Goal: Information Seeking & Learning: Learn about a topic

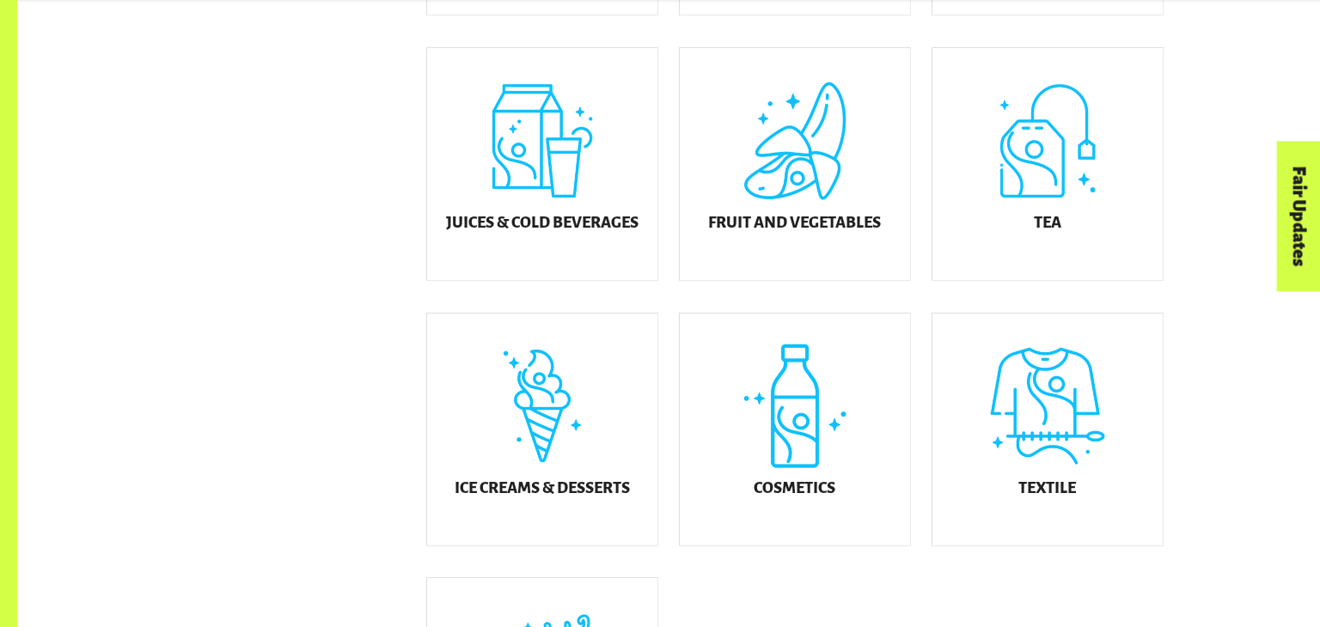
scroll to position [794, 0]
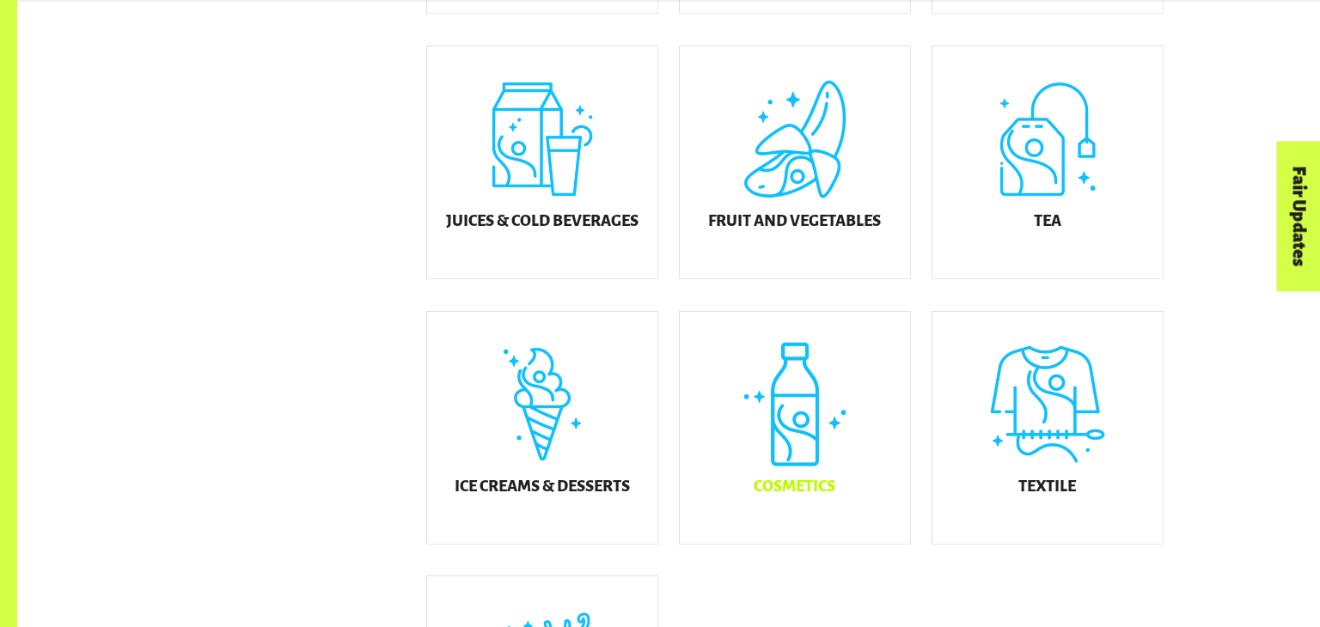
click at [759, 408] on div "Cosmetics" at bounding box center [795, 428] width 230 height 232
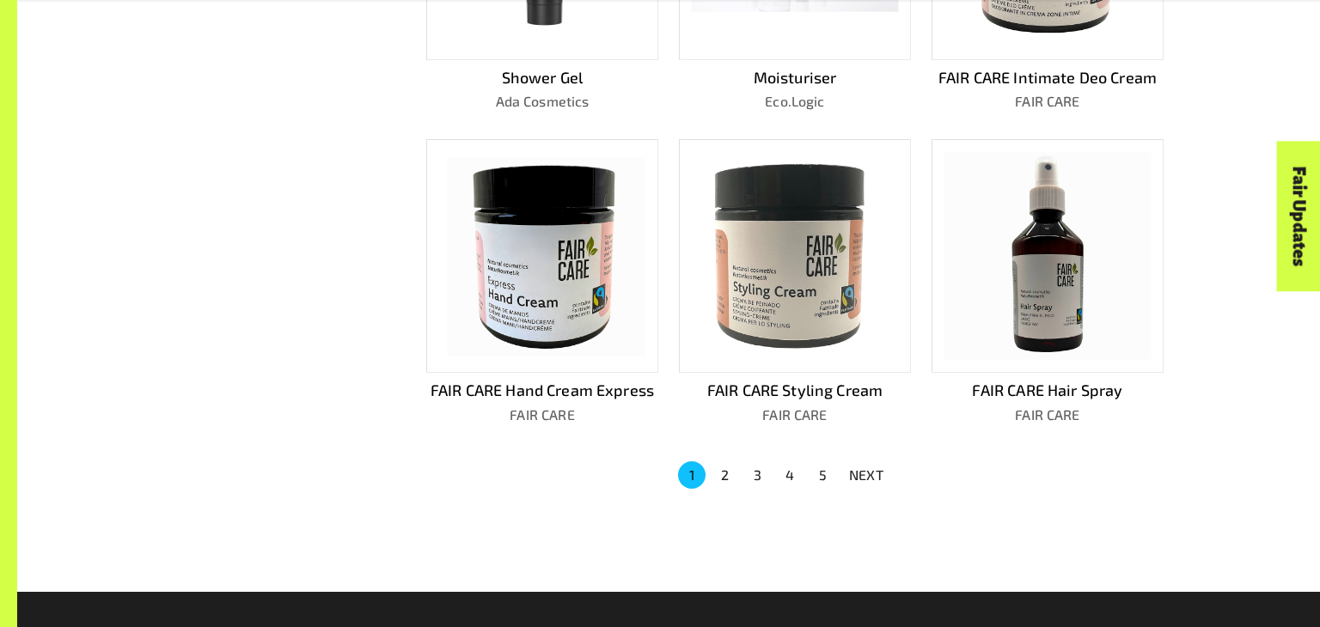
scroll to position [1069, 0]
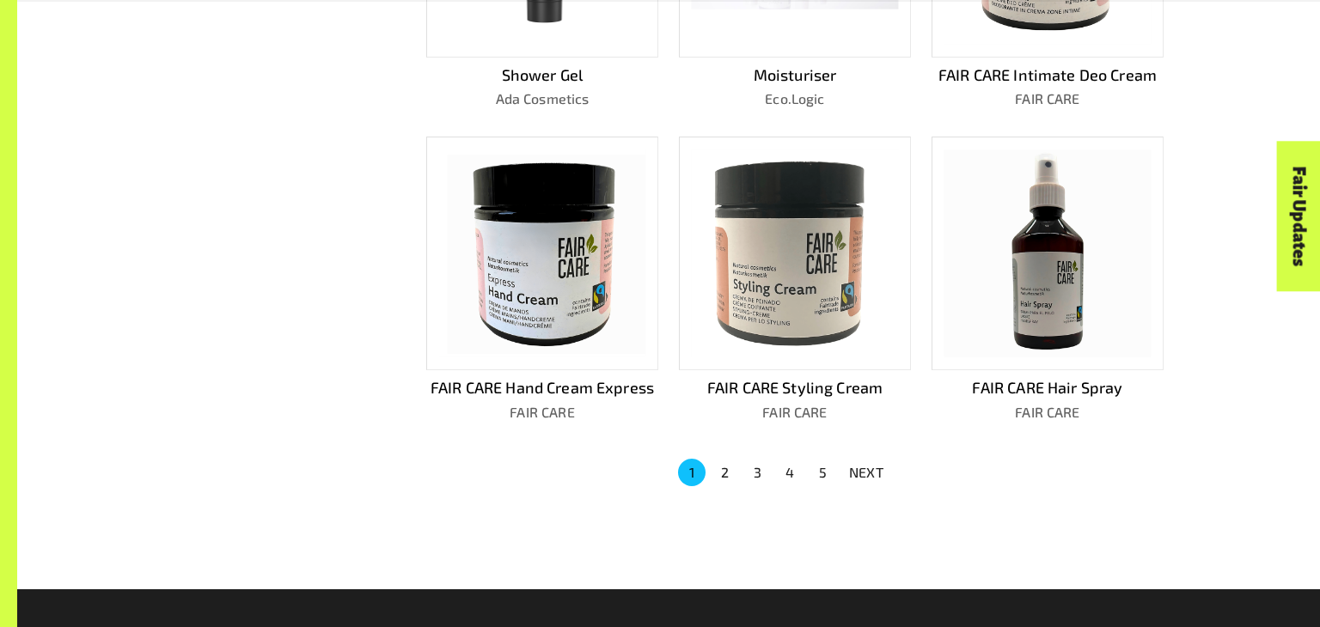
click at [723, 465] on button "2" at bounding box center [723, 472] width 27 height 27
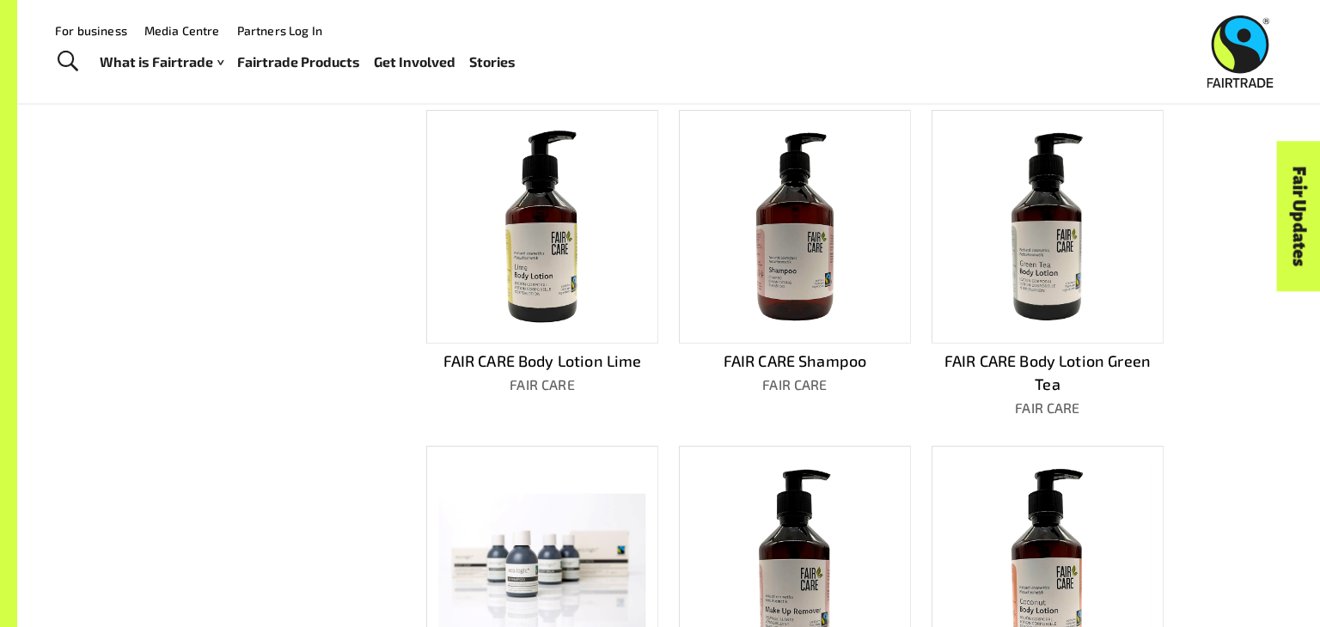
scroll to position [745, 0]
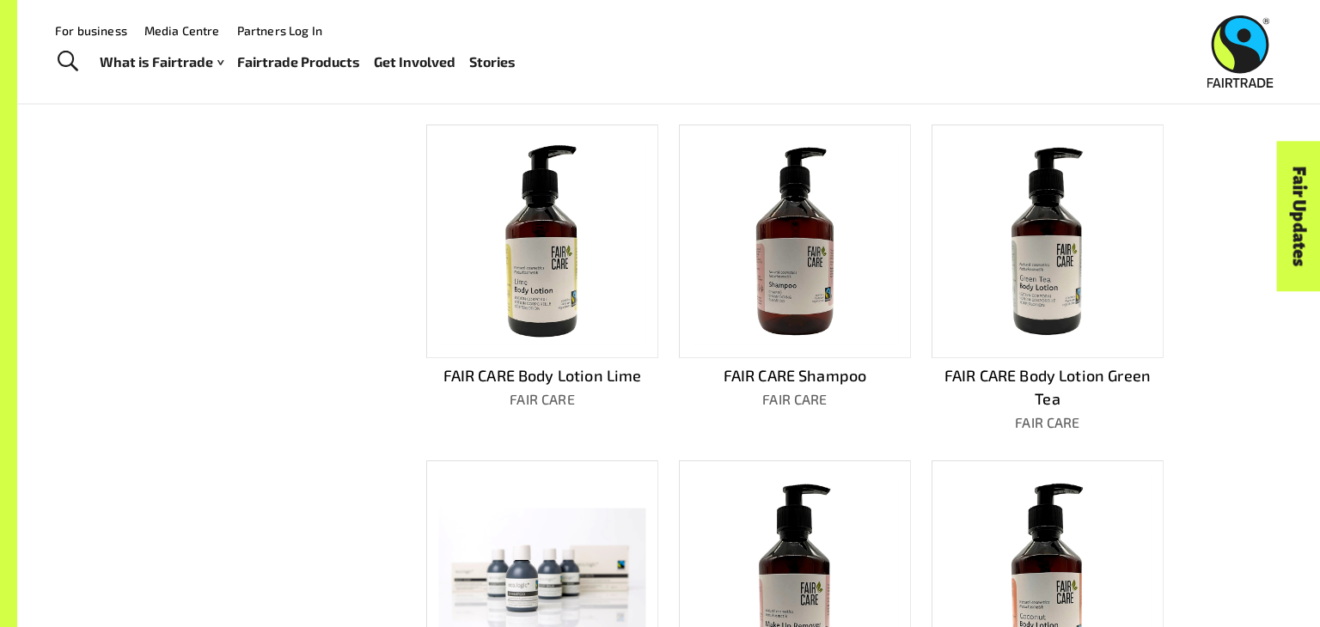
click at [815, 308] on img at bounding box center [794, 240] width 207 height 207
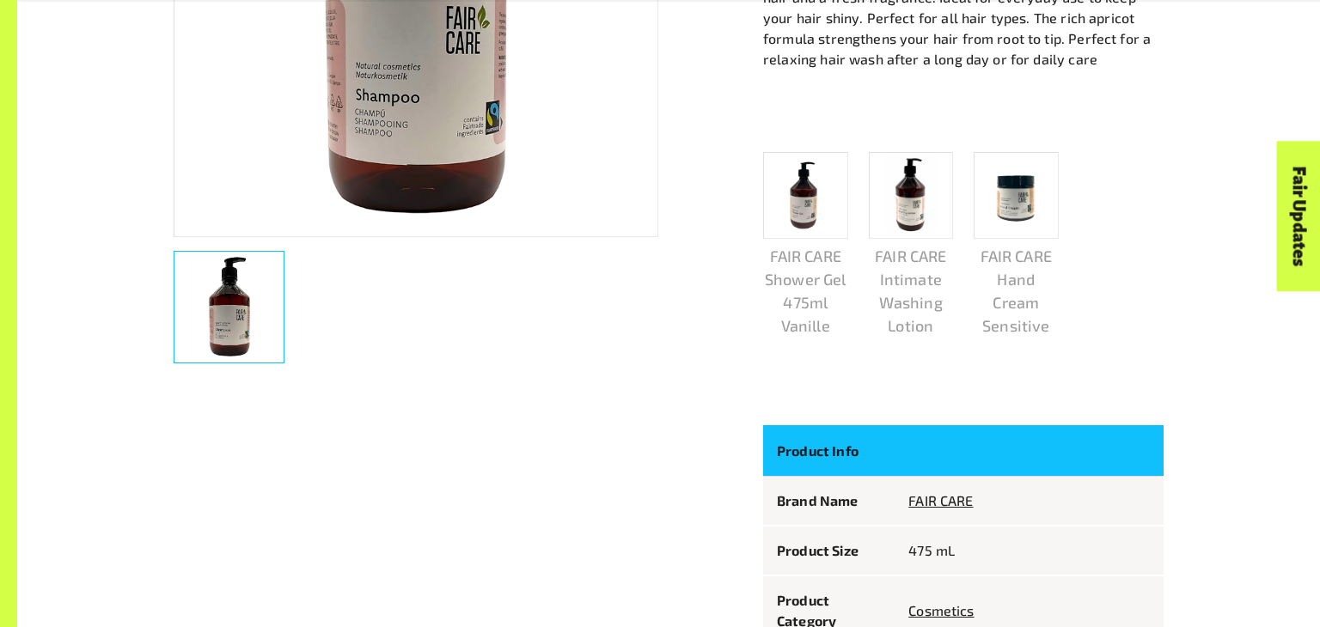
scroll to position [646, 0]
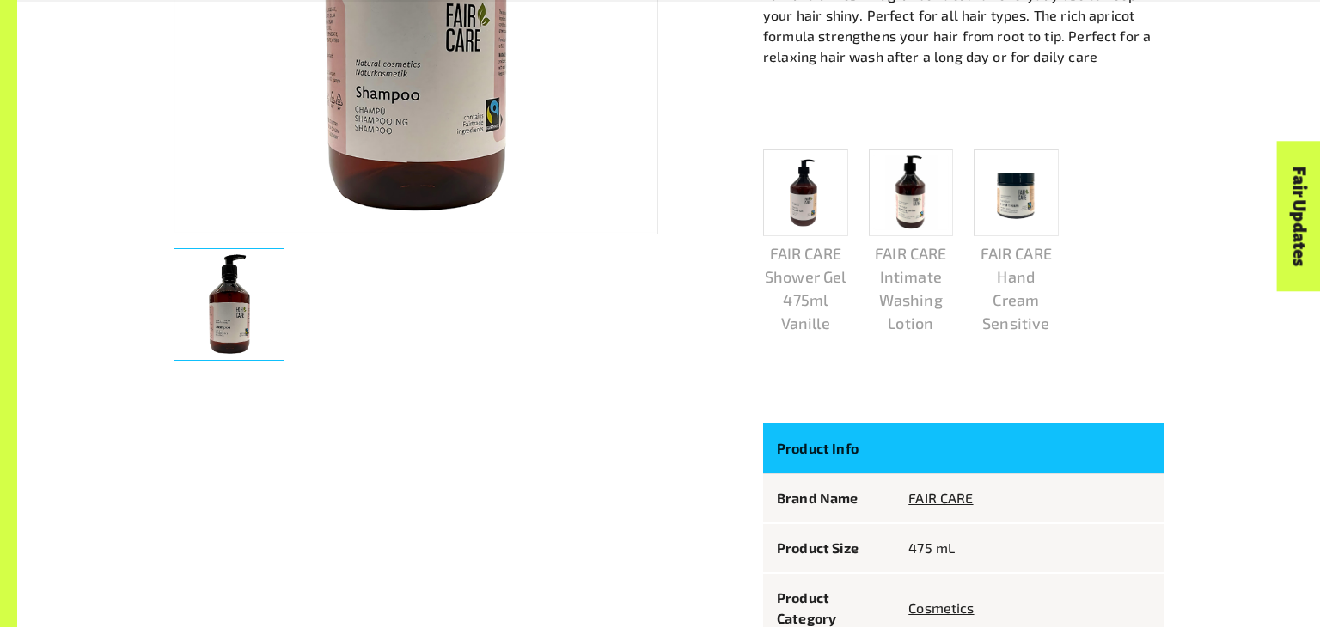
click at [1015, 225] on img at bounding box center [1016, 193] width 75 height 75
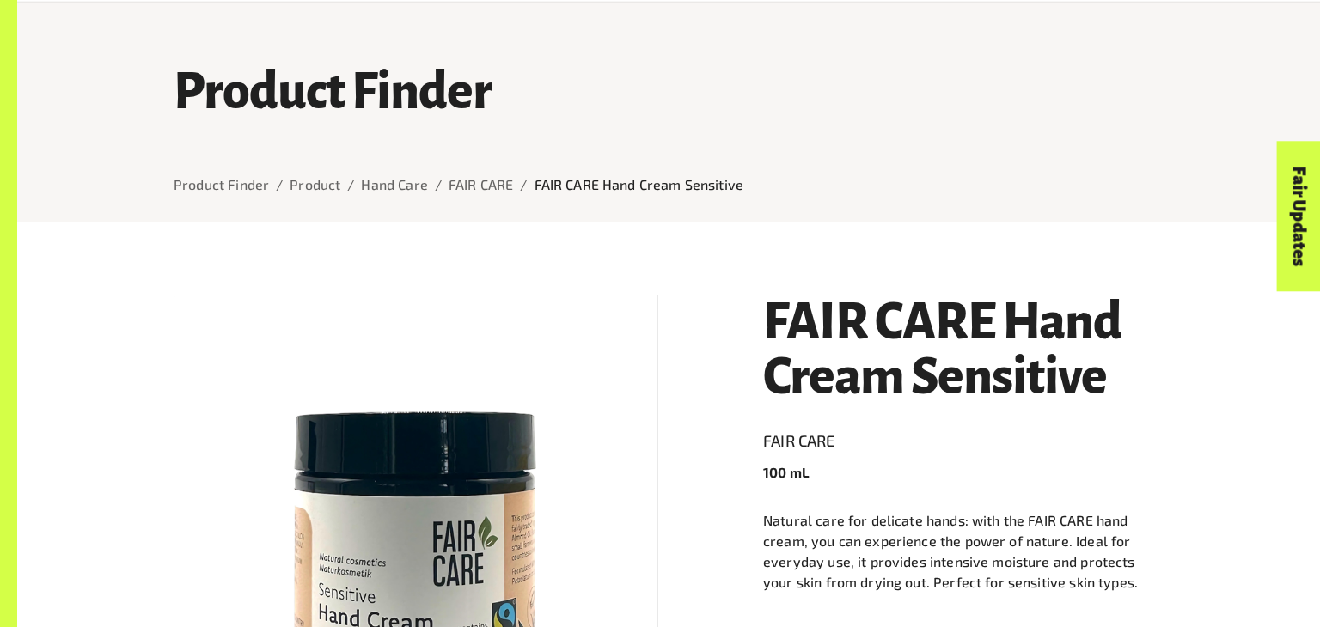
scroll to position [103, 0]
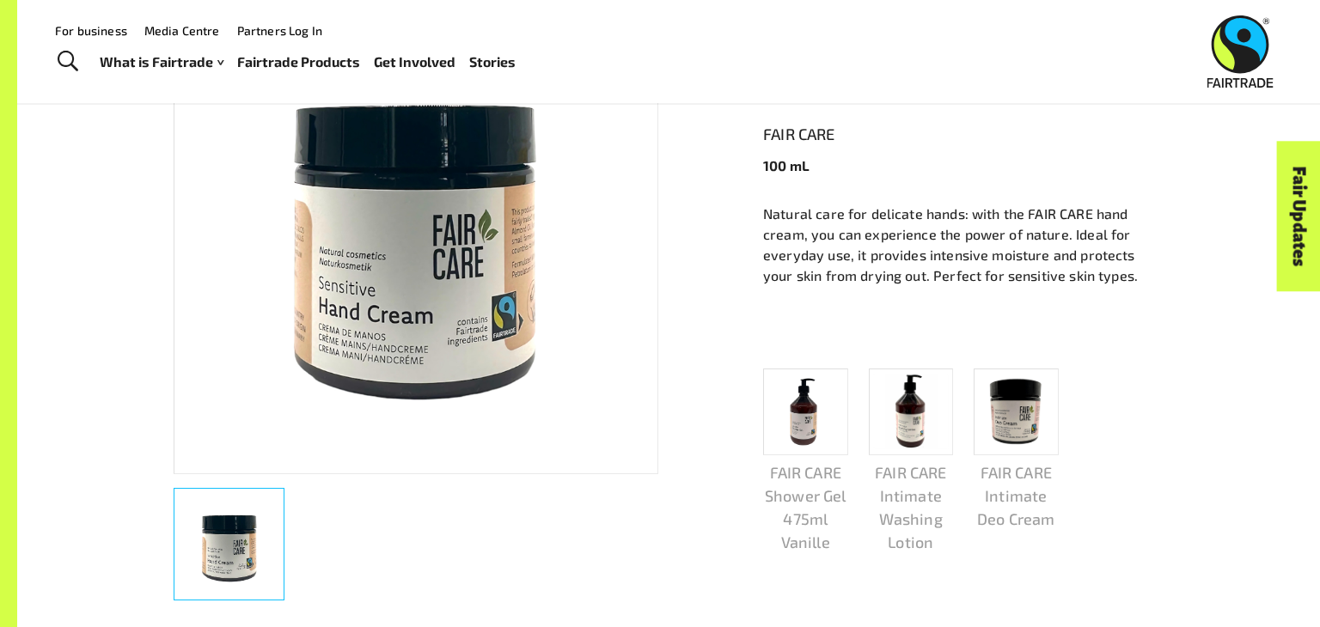
scroll to position [393, 0]
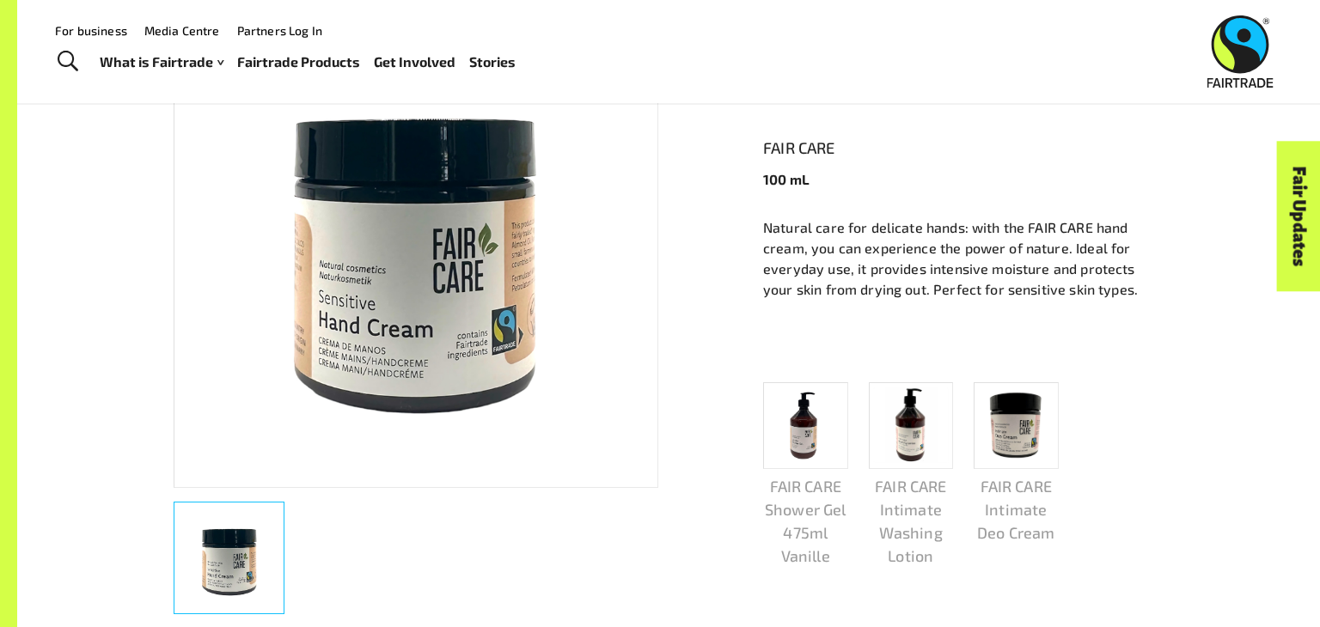
click at [588, 366] on img at bounding box center [415, 244] width 483 height 483
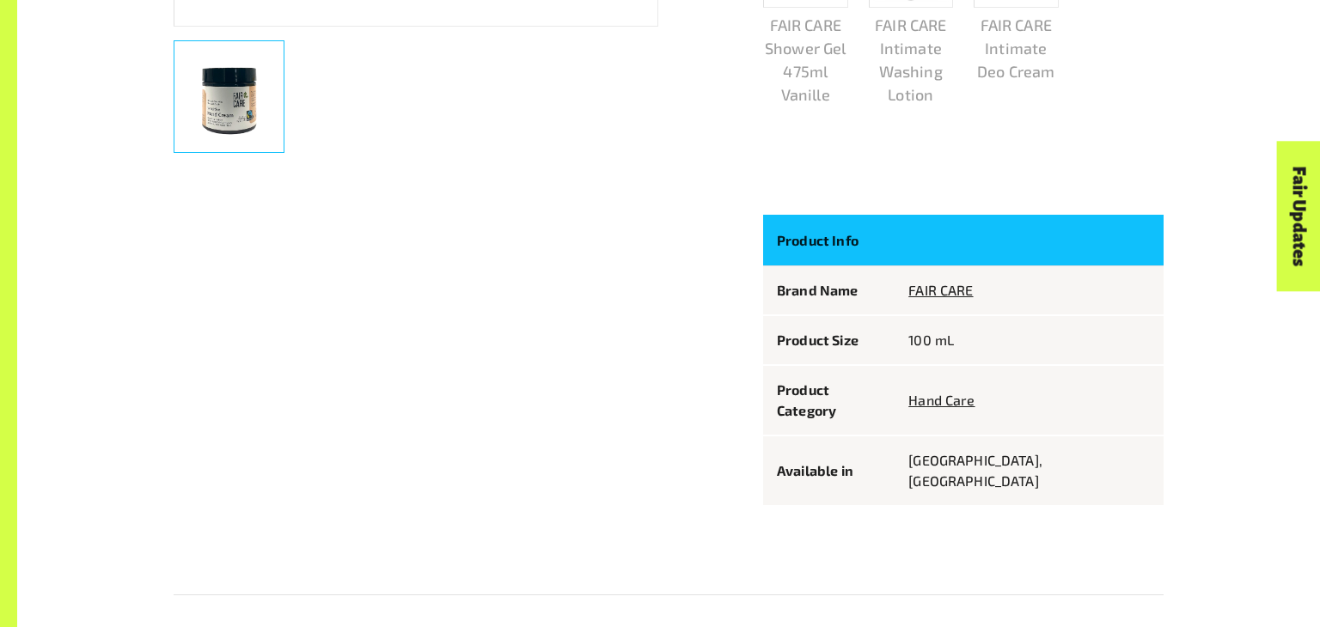
scroll to position [886, 0]
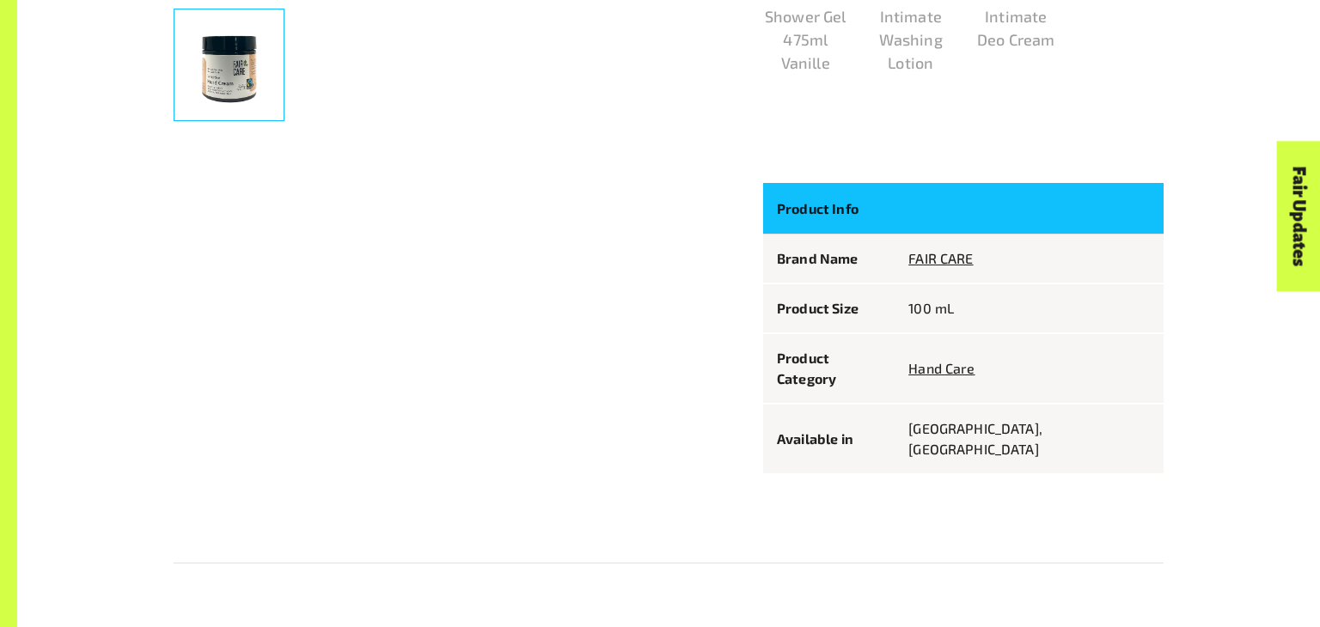
click at [802, 429] on p "Available in" at bounding box center [829, 439] width 104 height 21
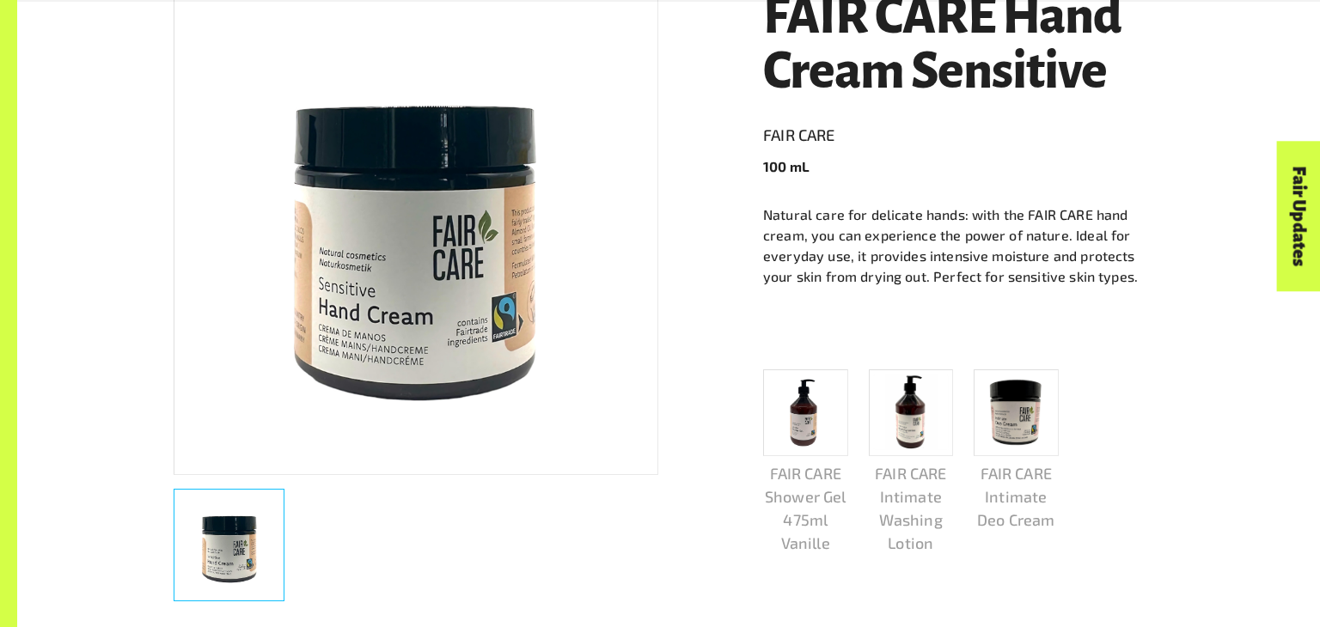
scroll to position [406, 0]
